Goal: Task Accomplishment & Management: Use online tool/utility

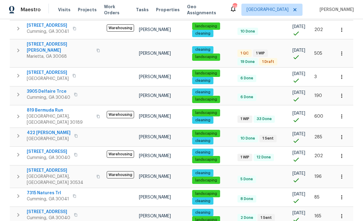
scroll to position [253, 0]
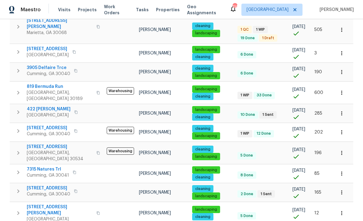
click at [44, 185] on span "[STREET_ADDRESS]" at bounding box center [48, 188] width 43 height 6
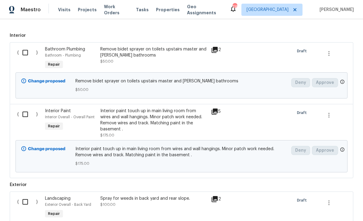
scroll to position [178, 0]
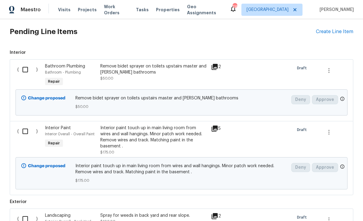
click at [24, 68] on input "checkbox" at bounding box center [27, 69] width 17 height 13
checkbox input "true"
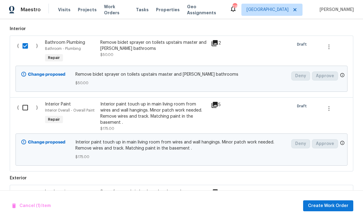
click at [27, 106] on input "checkbox" at bounding box center [27, 107] width 17 height 13
checkbox input "true"
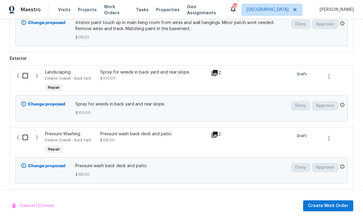
click at [28, 77] on input "checkbox" at bounding box center [27, 75] width 17 height 13
checkbox input "true"
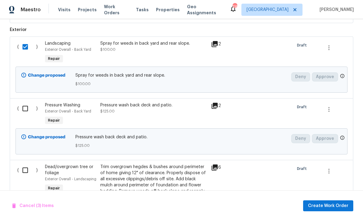
click at [27, 108] on input "checkbox" at bounding box center [27, 108] width 17 height 13
checkbox input "true"
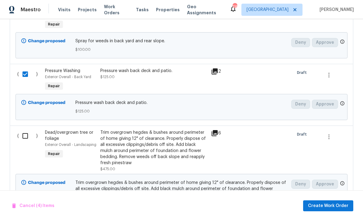
click at [25, 137] on input "checkbox" at bounding box center [27, 136] width 17 height 13
checkbox input "true"
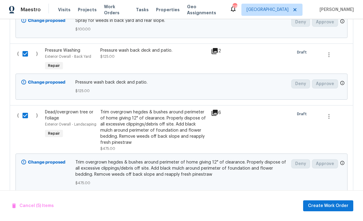
scroll to position [404, 0]
click at [334, 205] on span "Create Work Order" at bounding box center [328, 206] width 40 height 8
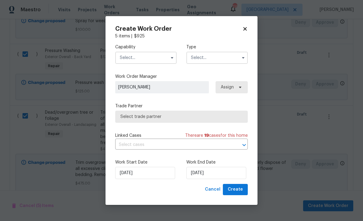
click at [134, 58] on input "text" at bounding box center [145, 58] width 61 height 12
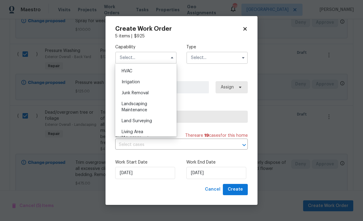
scroll to position [366, 0]
click at [151, 109] on div "Landscaping Maintenance" at bounding box center [146, 107] width 58 height 17
type input "Landscaping Maintenance"
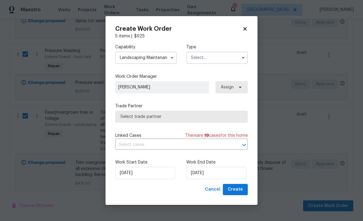
click at [212, 59] on input "text" at bounding box center [216, 58] width 61 height 12
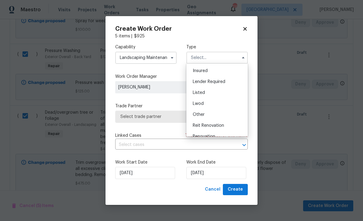
scroll to position [33, 0]
click at [225, 91] on div "Listed" at bounding box center [217, 92] width 58 height 11
type input "Listed"
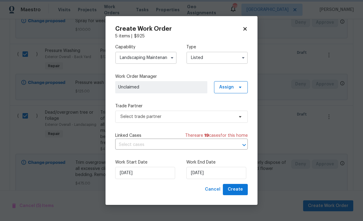
scroll to position [0, 0]
click at [231, 87] on span "Assign" at bounding box center [226, 87] width 15 height 6
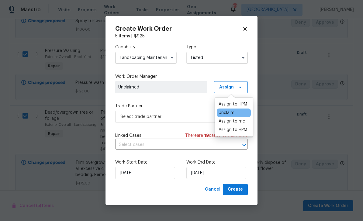
click at [237, 105] on div "Assign to HPM" at bounding box center [233, 104] width 29 height 6
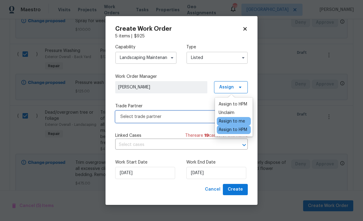
click at [189, 117] on span "Select trade partner" at bounding box center [176, 117] width 113 height 6
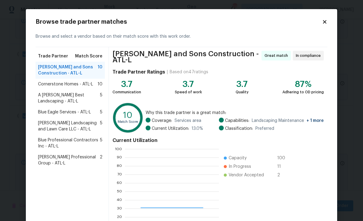
scroll to position [85, 94]
click at [56, 68] on span "Reyes and Sons Construction - ATL-L" at bounding box center [68, 70] width 60 height 12
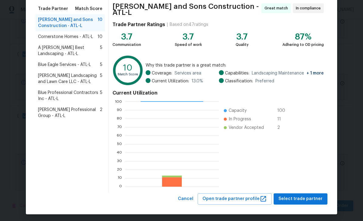
scroll to position [47, 0]
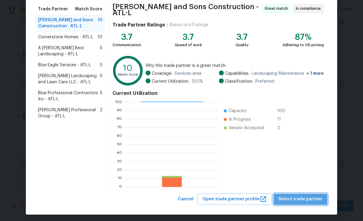
click at [306, 196] on span "Select trade partner" at bounding box center [301, 200] width 44 height 8
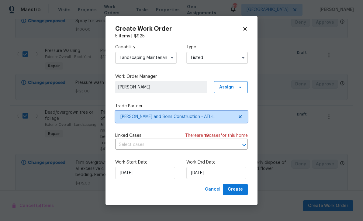
scroll to position [0, 0]
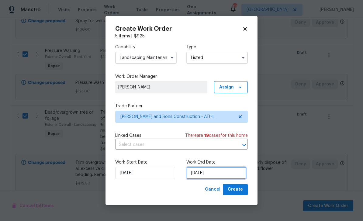
click at [227, 170] on input "[DATE]" at bounding box center [216, 173] width 60 height 12
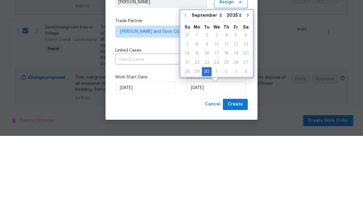
click at [248, 94] on button "Go to next month" at bounding box center [247, 100] width 9 height 12
type input "10/30/2025"
select select "9"
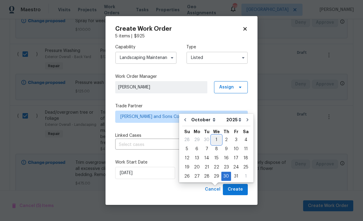
click at [219, 136] on div "1" at bounding box center [217, 140] width 10 height 9
type input "10/1/2025"
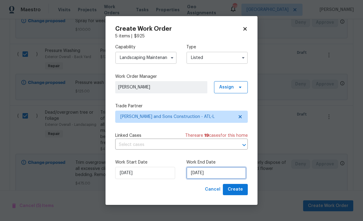
click at [231, 173] on input "10/1/2025" at bounding box center [216, 173] width 60 height 12
select select "9"
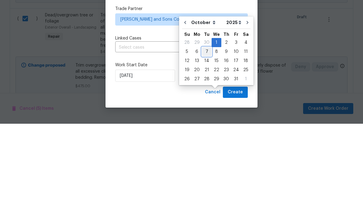
click at [209, 145] on div "7" at bounding box center [207, 149] width 10 height 9
type input "10/7/2025"
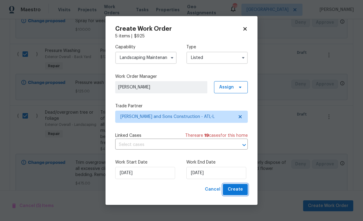
click at [237, 189] on span "Create" at bounding box center [235, 190] width 15 height 8
checkbox input "false"
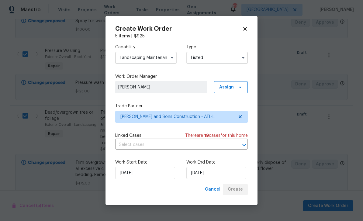
checkbox input "false"
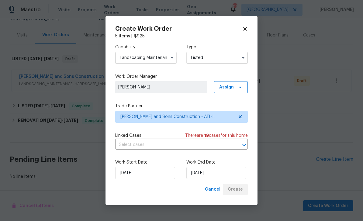
scroll to position [46, 0]
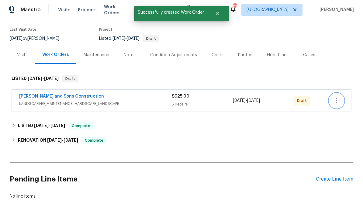
click at [338, 97] on icon "button" at bounding box center [336, 100] width 7 height 7
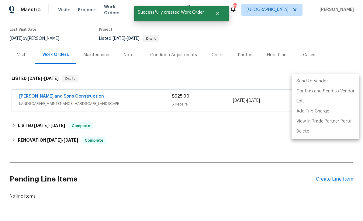
click at [319, 80] on li "Send to Vendor" at bounding box center [326, 81] width 68 height 10
